Goal: Complete application form

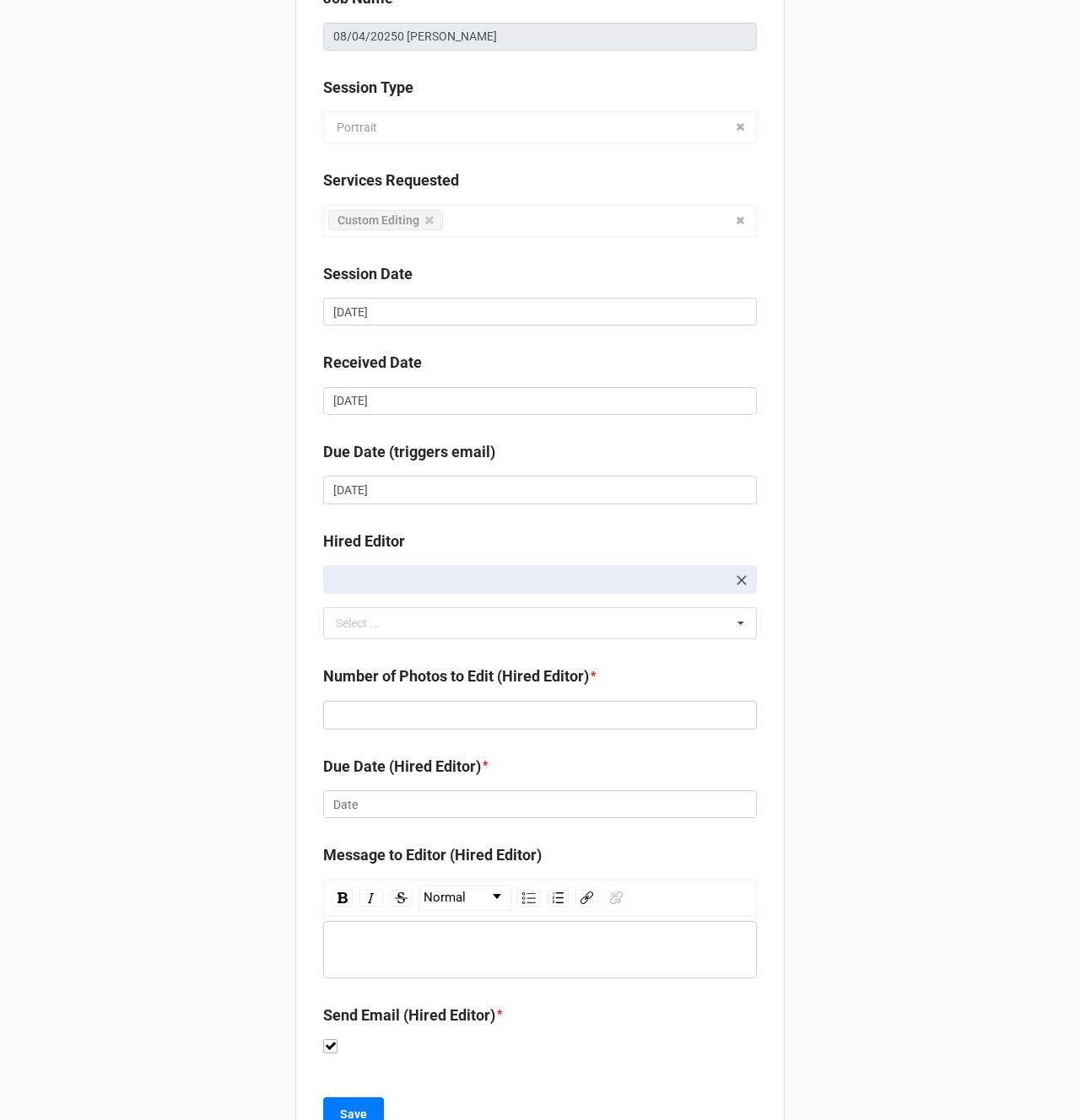
scroll to position [226, 0]
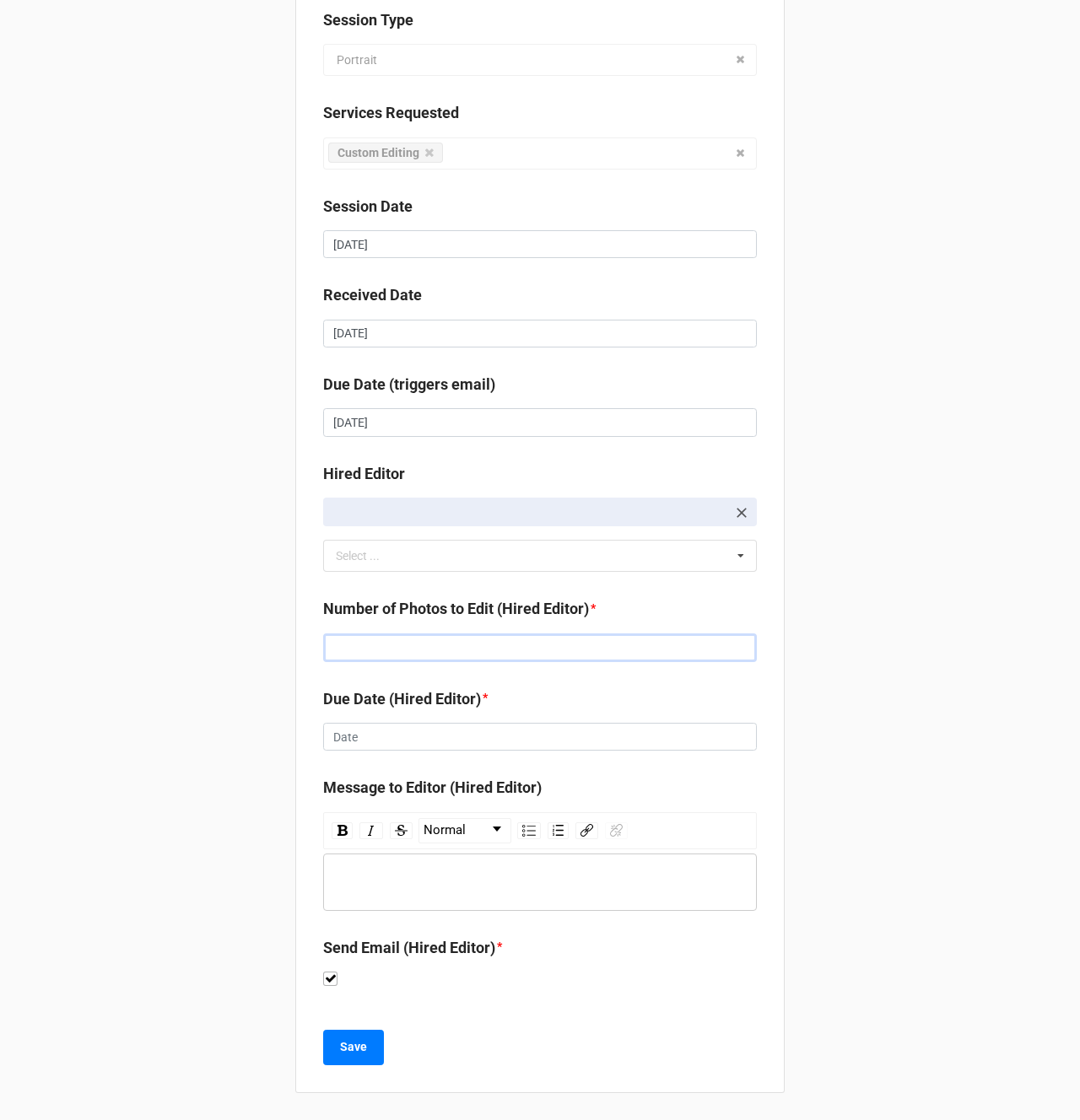
click at [345, 647] on input "text" at bounding box center [540, 648] width 434 height 29
type input "171"
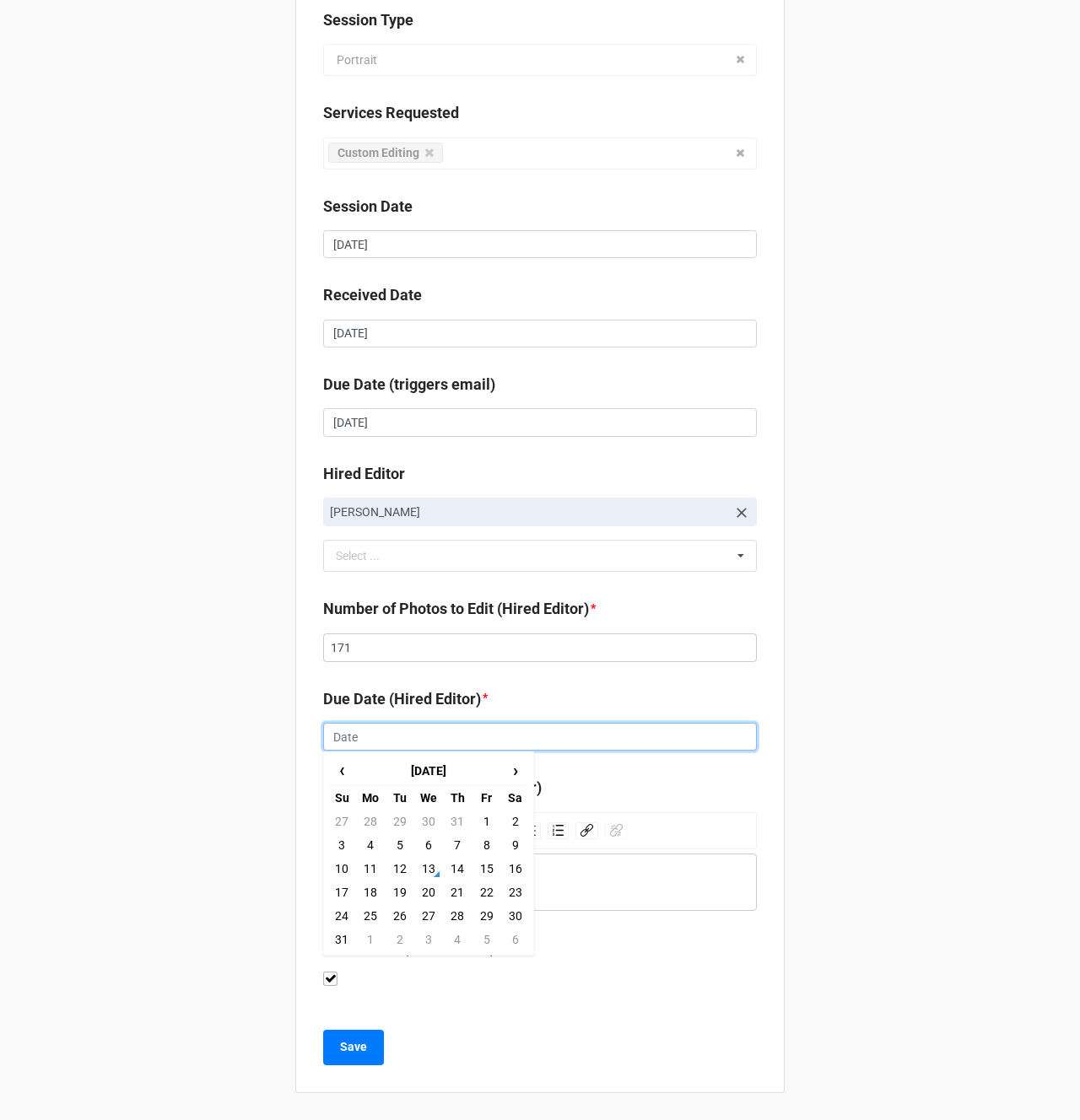
click at [348, 735] on input "text" at bounding box center [540, 737] width 434 height 29
click at [483, 870] on td "15" at bounding box center [486, 869] width 29 height 24
type input "[DATE]"
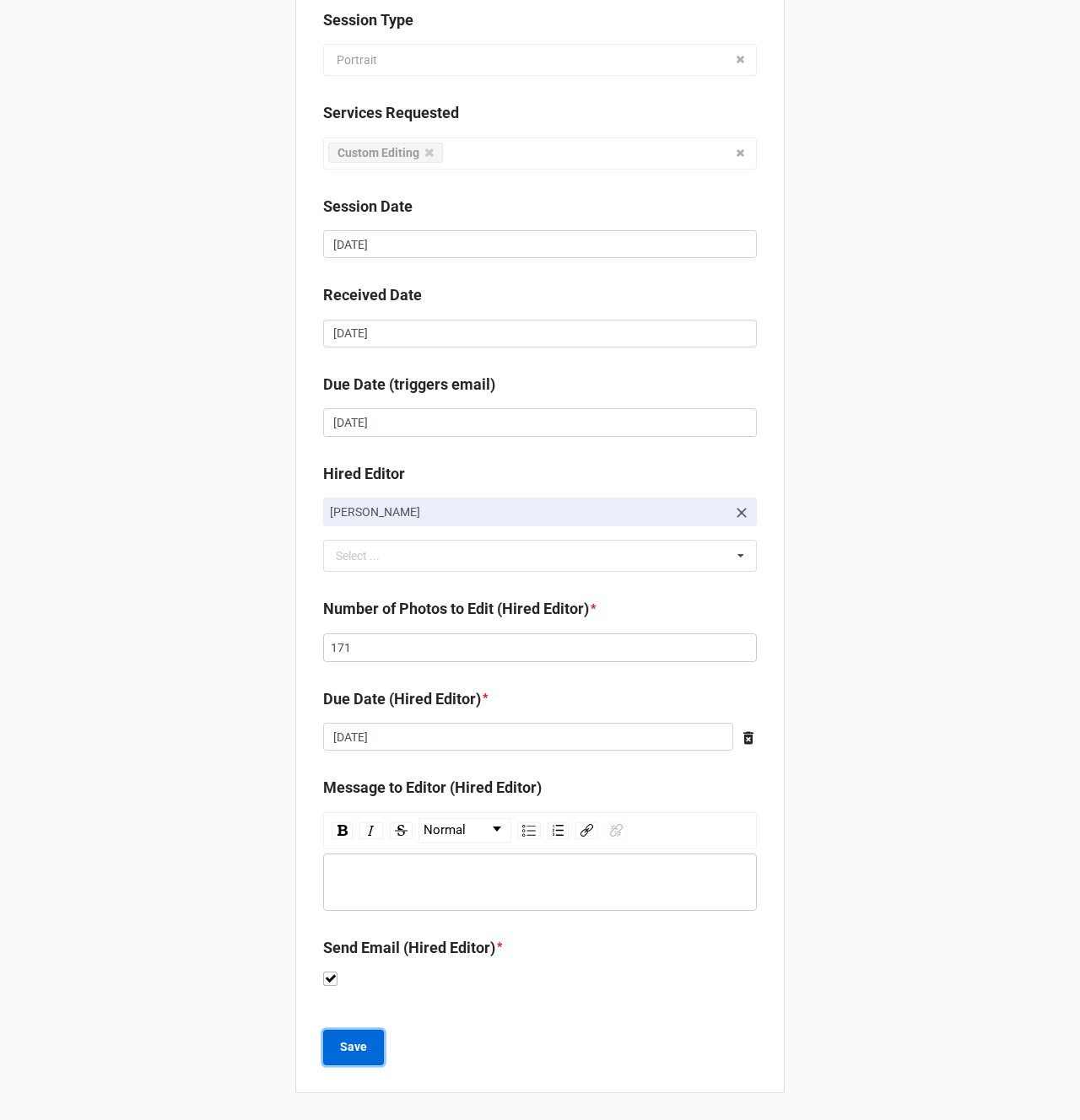
click at [344, 1044] on b "Save" at bounding box center [353, 1047] width 27 height 17
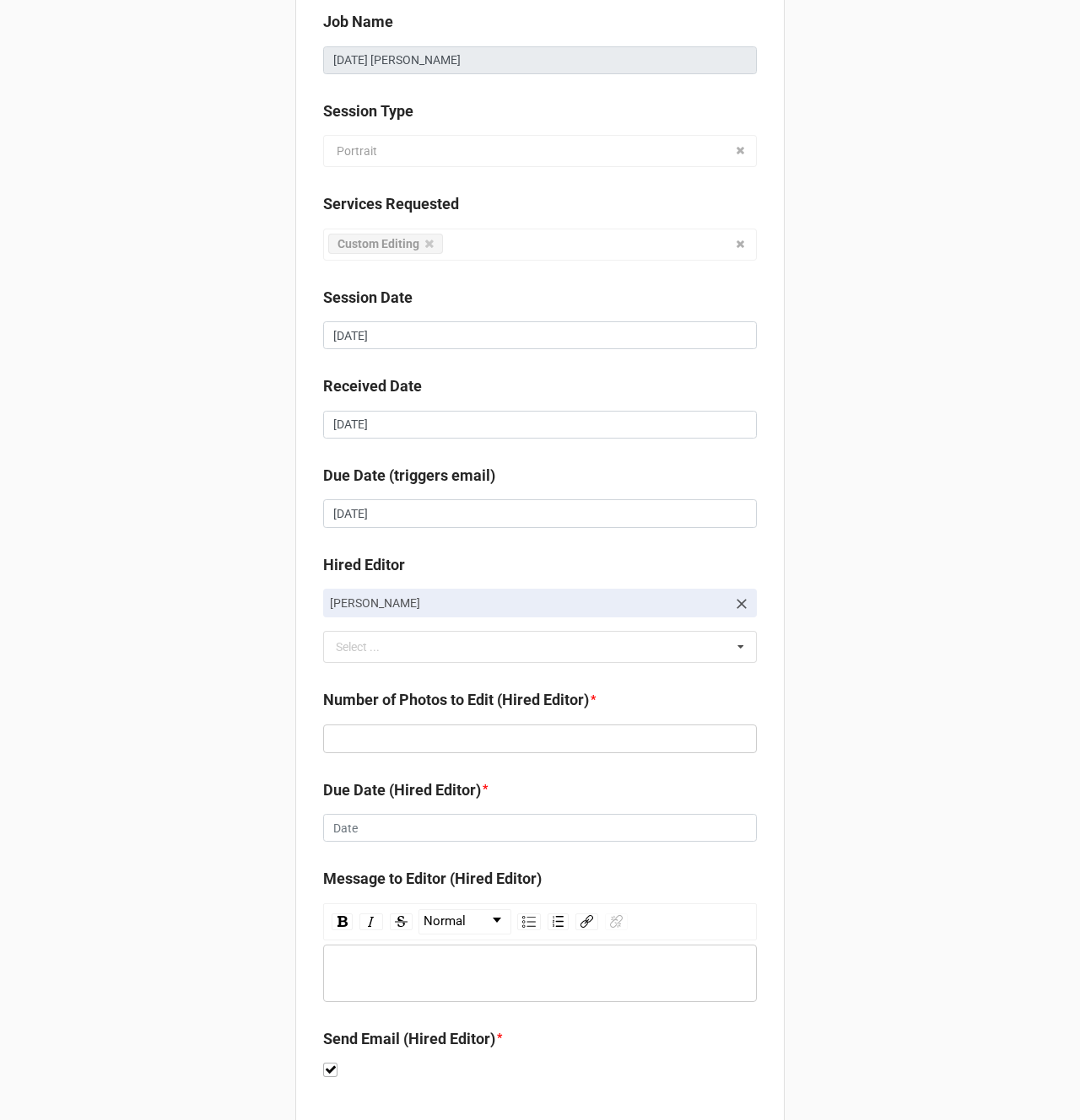
scroll to position [220, 0]
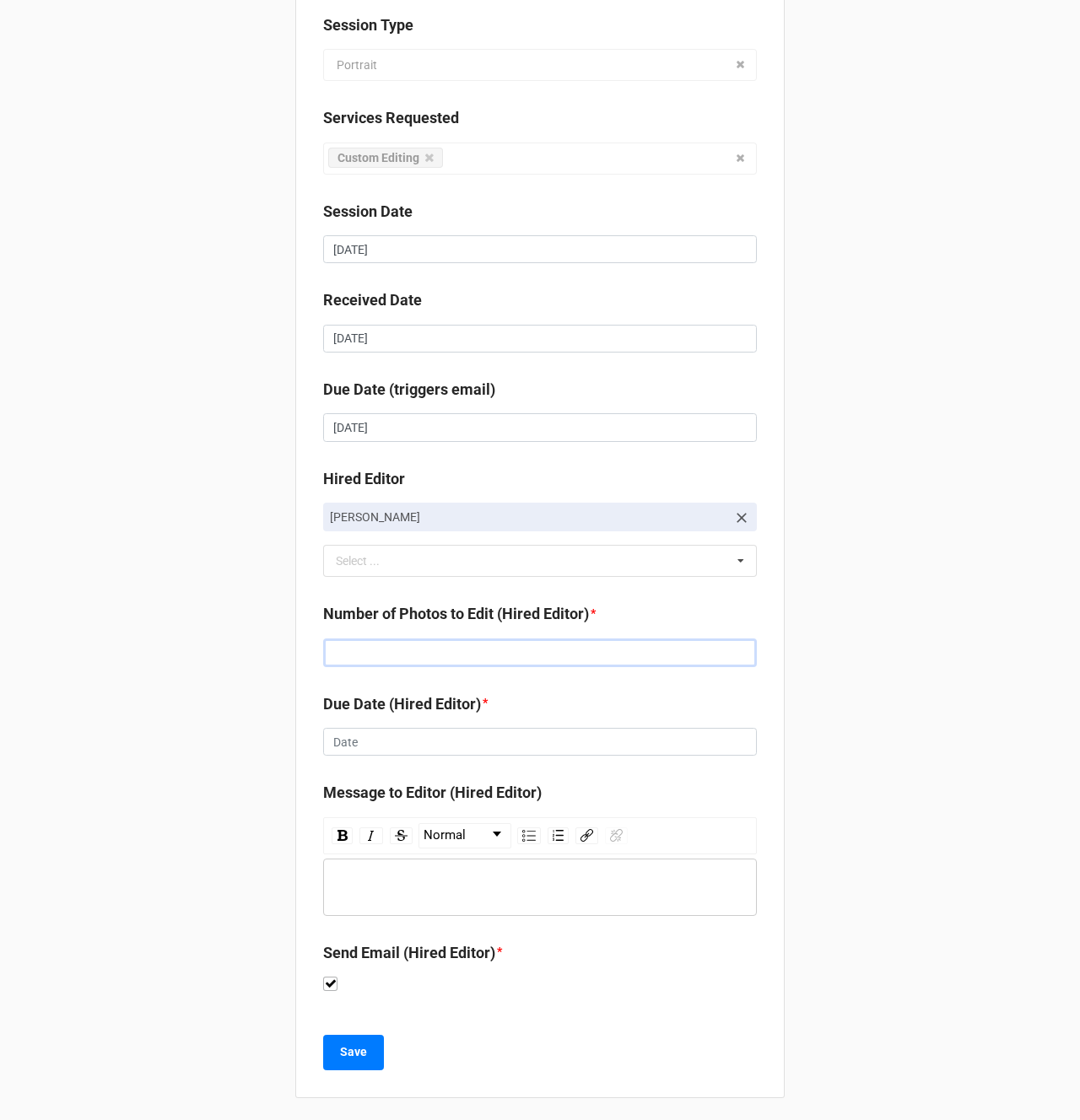
click at [414, 655] on input "text" at bounding box center [540, 653] width 434 height 29
click at [407, 654] on input "text" at bounding box center [540, 653] width 434 height 29
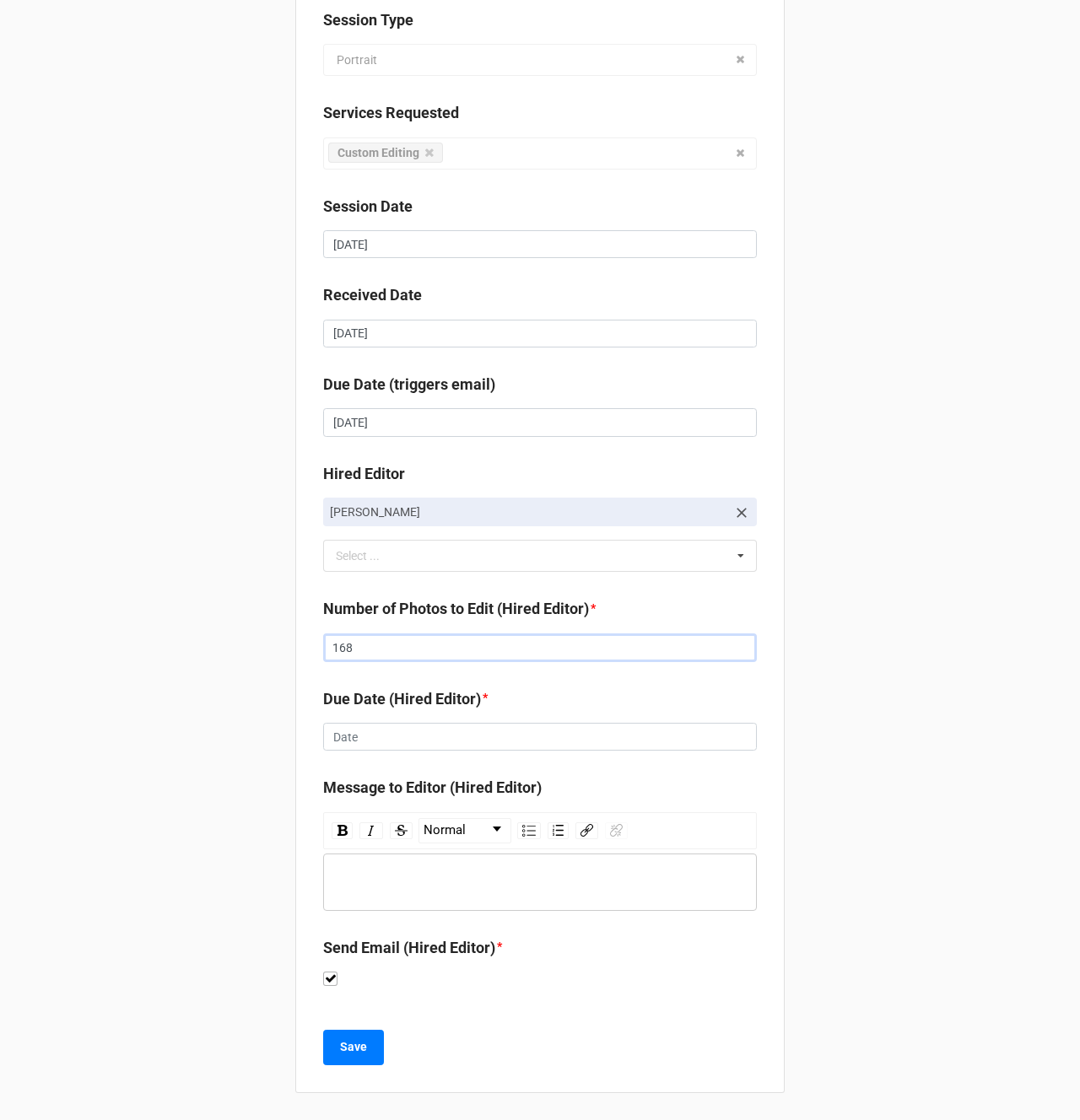
type input "168"
click at [339, 739] on input "text" at bounding box center [540, 737] width 434 height 29
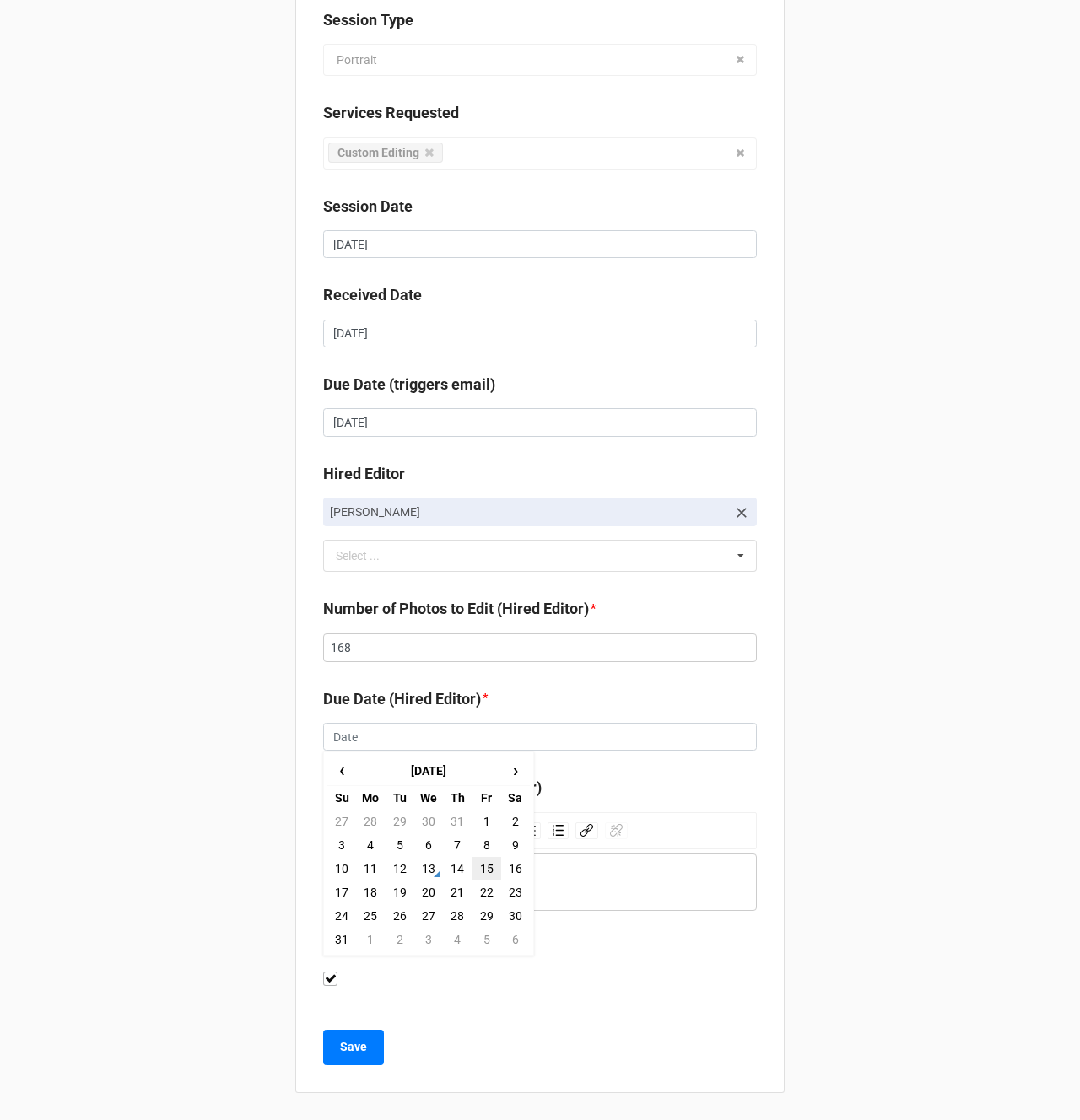
click at [478, 863] on td "15" at bounding box center [486, 869] width 29 height 24
type input "[DATE]"
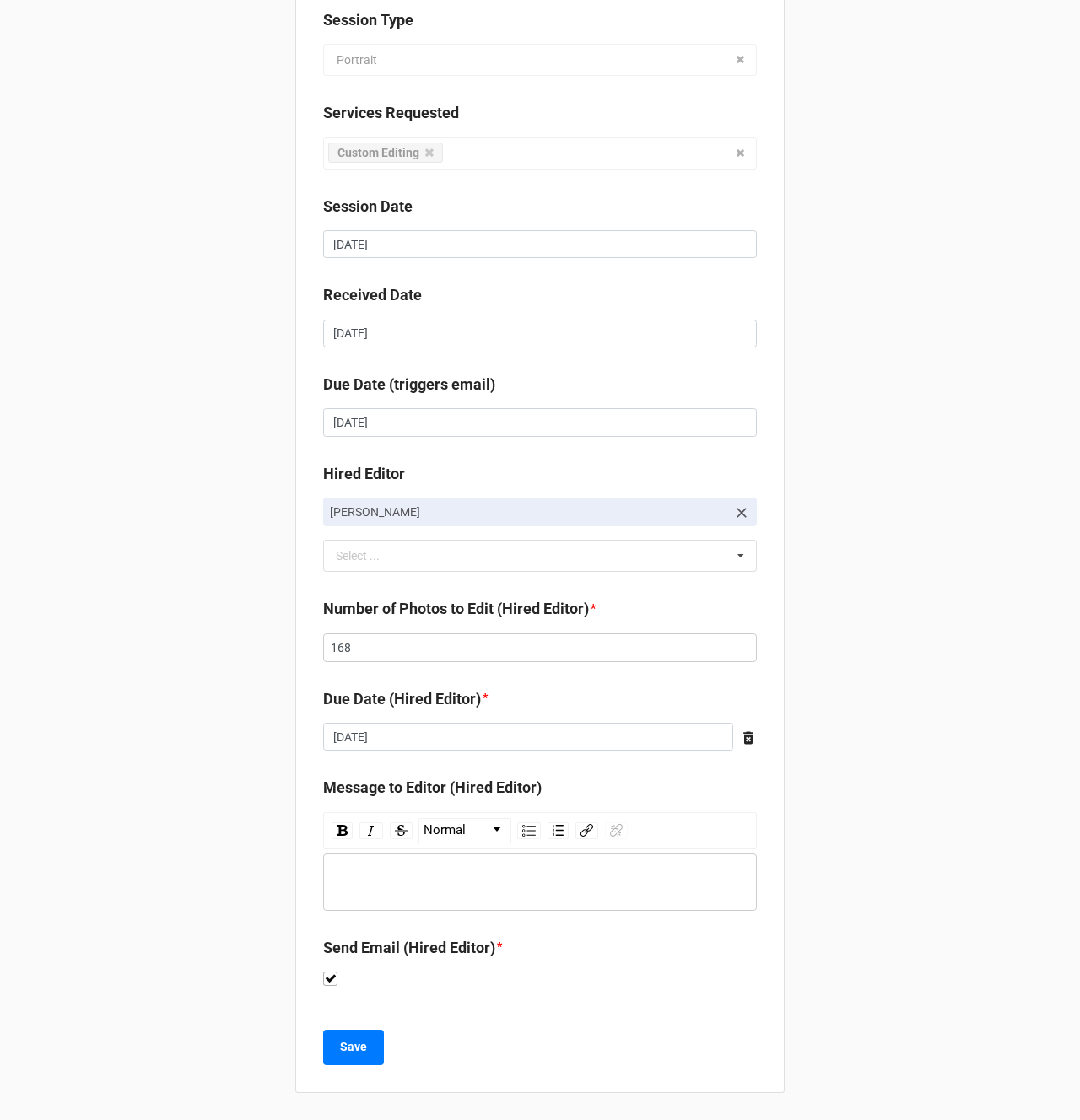
click at [206, 930] on div "Client Andrea Flanagan Job Name 08/06/2025 Lola Ralston Session Type Portrait P…" at bounding box center [540, 447] width 1080 height 1346
click at [477, 1043] on div "Save" at bounding box center [540, 1047] width 434 height 36
click at [355, 1044] on b "Save" at bounding box center [353, 1047] width 27 height 17
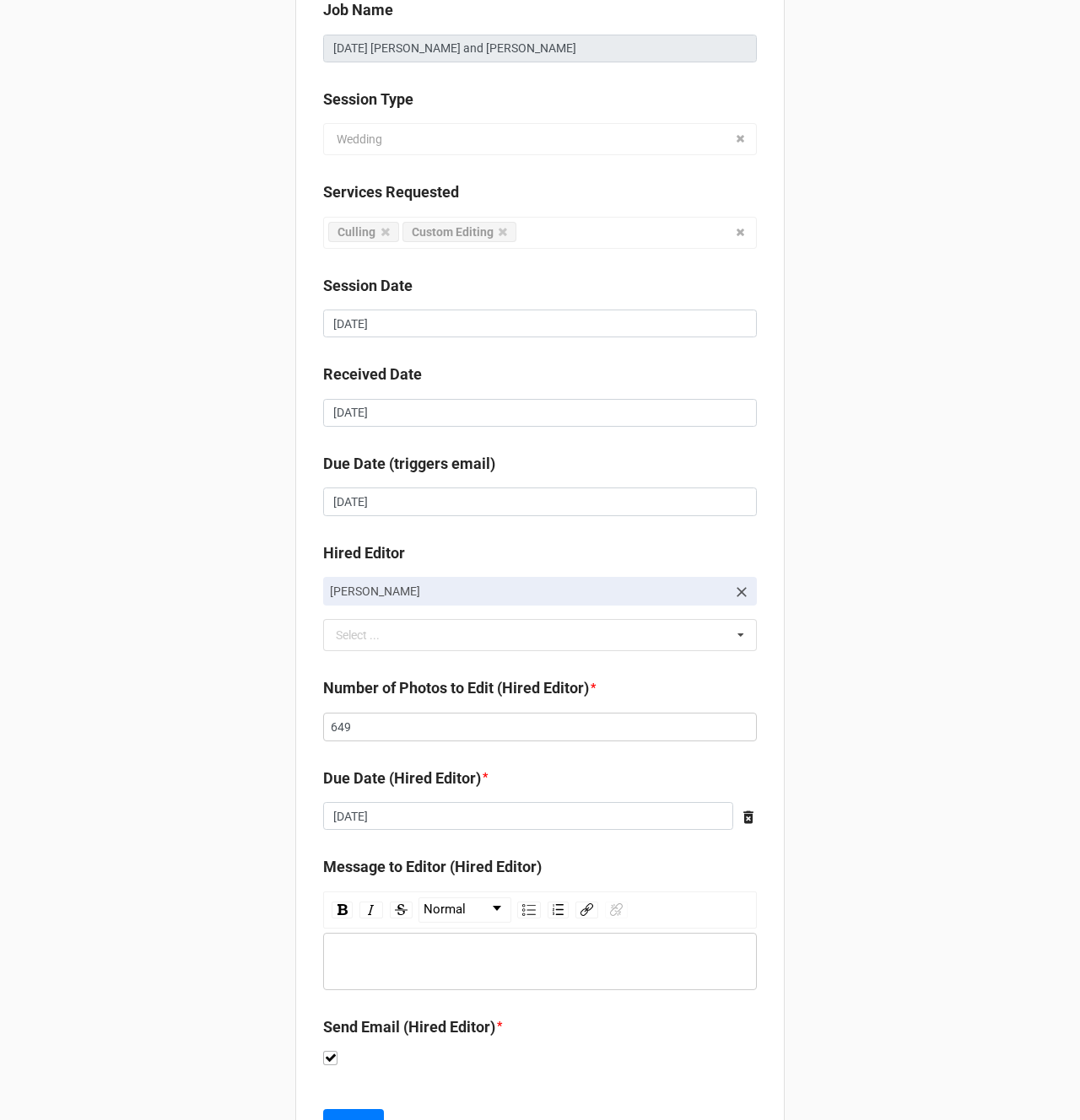
scroll to position [226, 0]
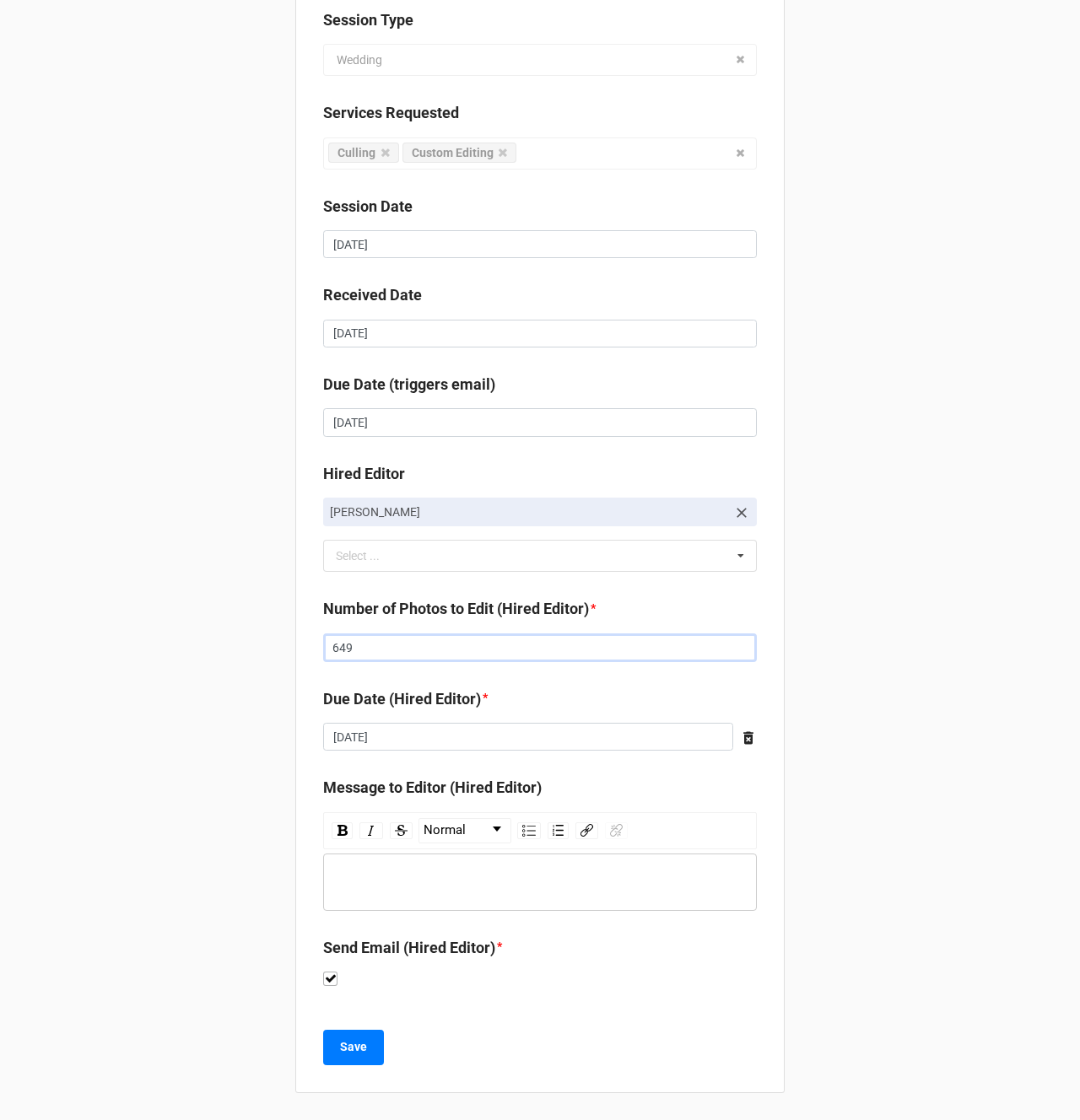
click at [355, 643] on input "649" at bounding box center [540, 648] width 434 height 29
type input "627"
click at [147, 692] on div "Client [PERSON_NAME] Job Name [DATE] [PERSON_NAME] and [PERSON_NAME] Session Ty…" at bounding box center [540, 447] width 1080 height 1346
click at [360, 1048] on b "Save" at bounding box center [353, 1047] width 27 height 17
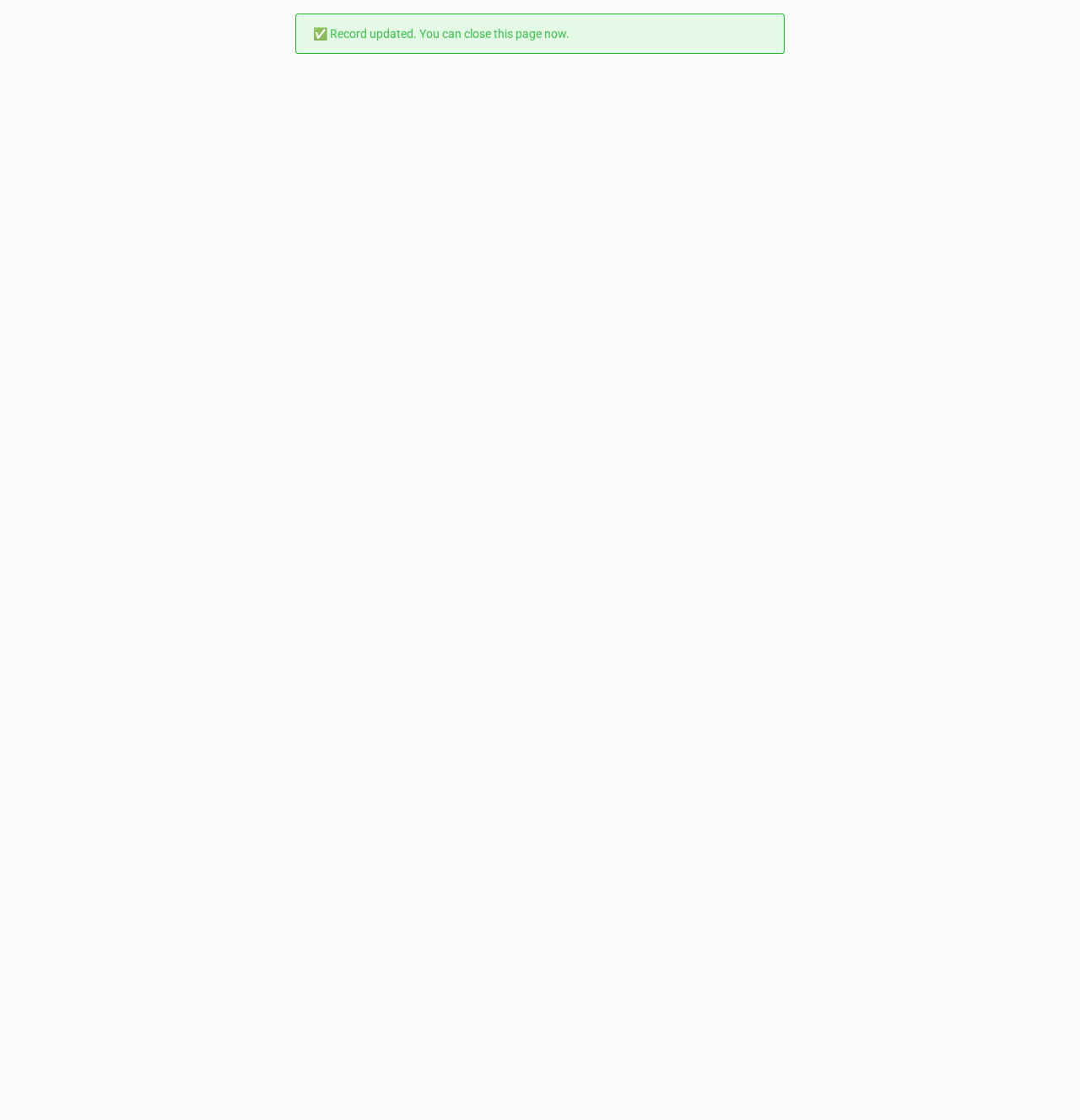
scroll to position [0, 0]
